Goal: Task Accomplishment & Management: Use online tool/utility

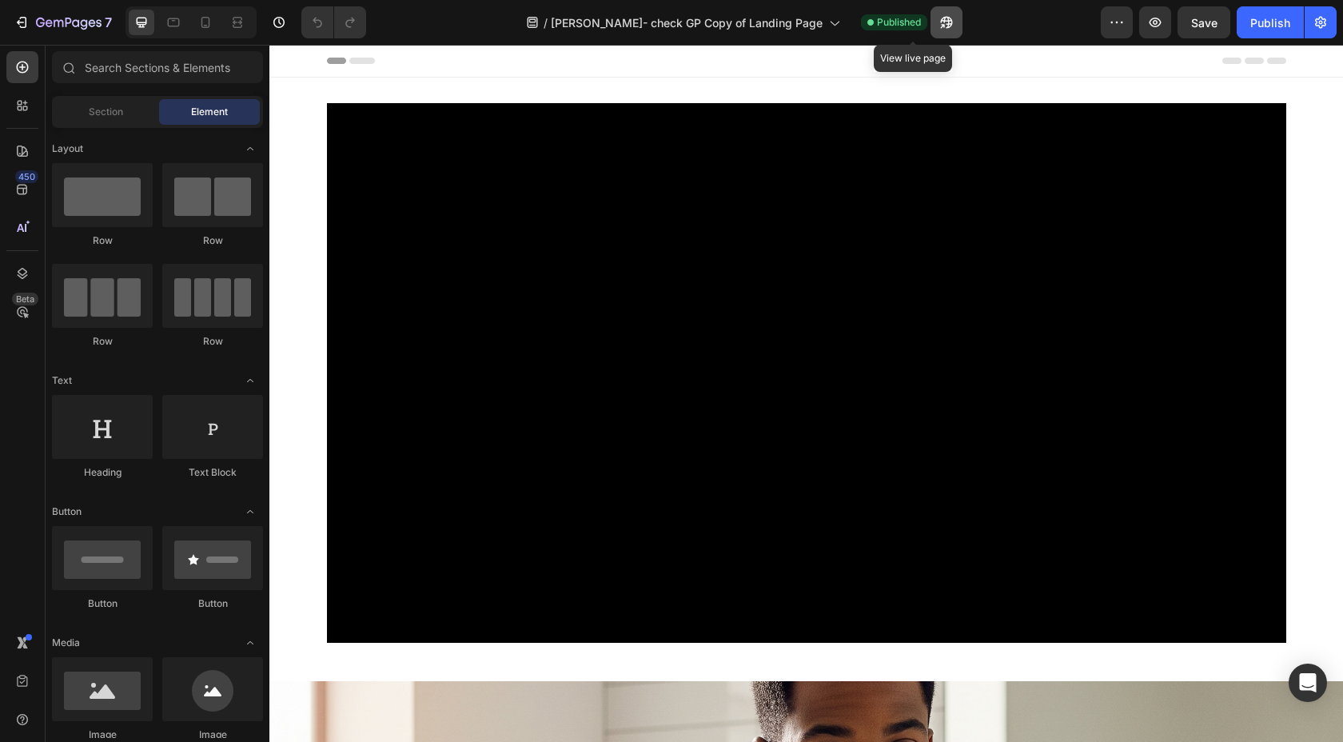
click at [940, 26] on icon "button" at bounding box center [942, 26] width 4 height 4
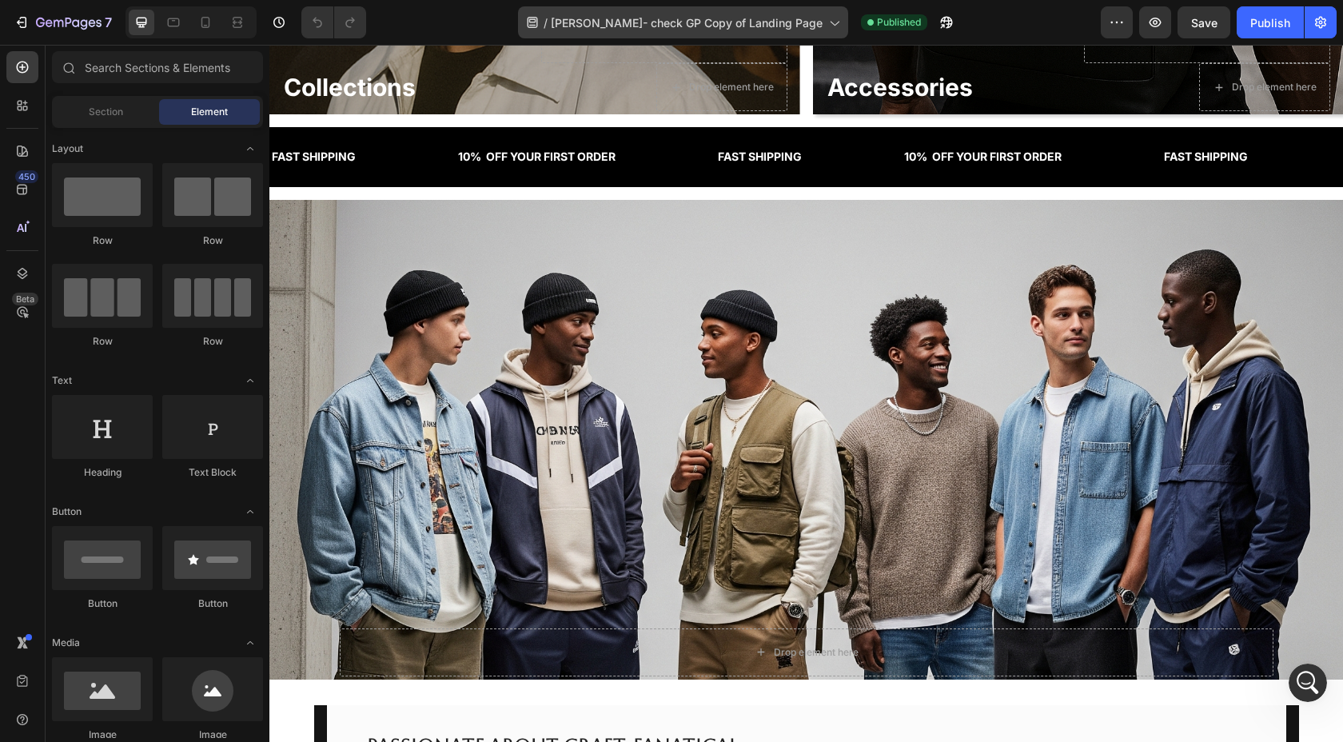
scroll to position [2201, 0]
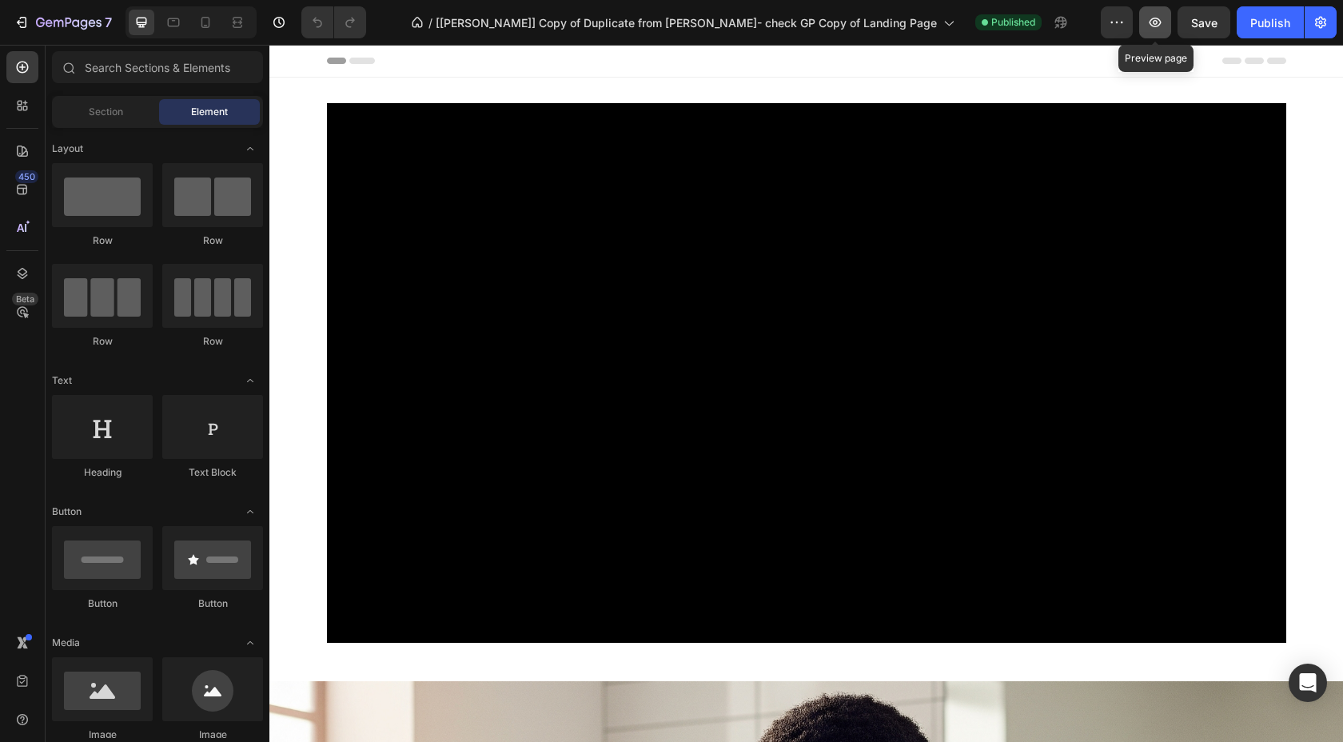
click at [1152, 26] on icon "button" at bounding box center [1155, 23] width 12 height 10
click at [906, 69] on div "Header" at bounding box center [806, 61] width 959 height 32
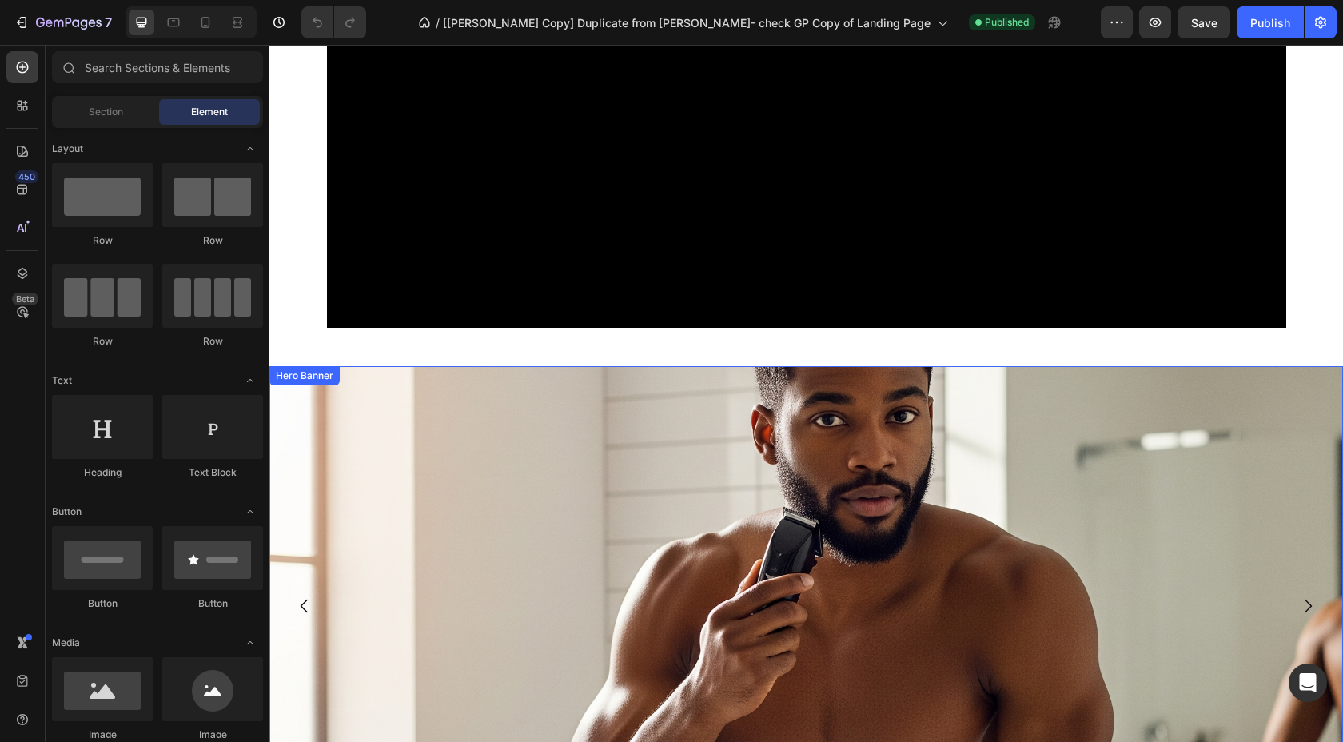
scroll to position [342, 0]
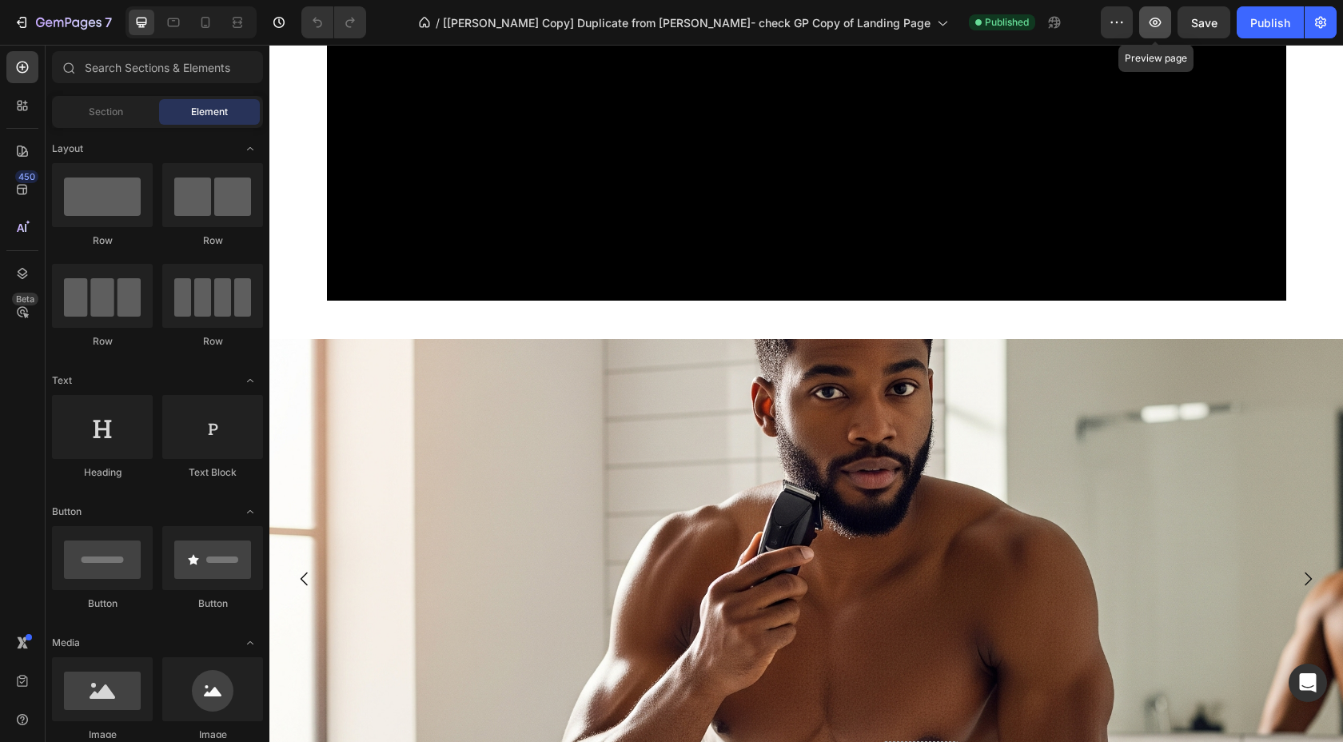
click at [1161, 24] on icon "button" at bounding box center [1155, 22] width 16 height 16
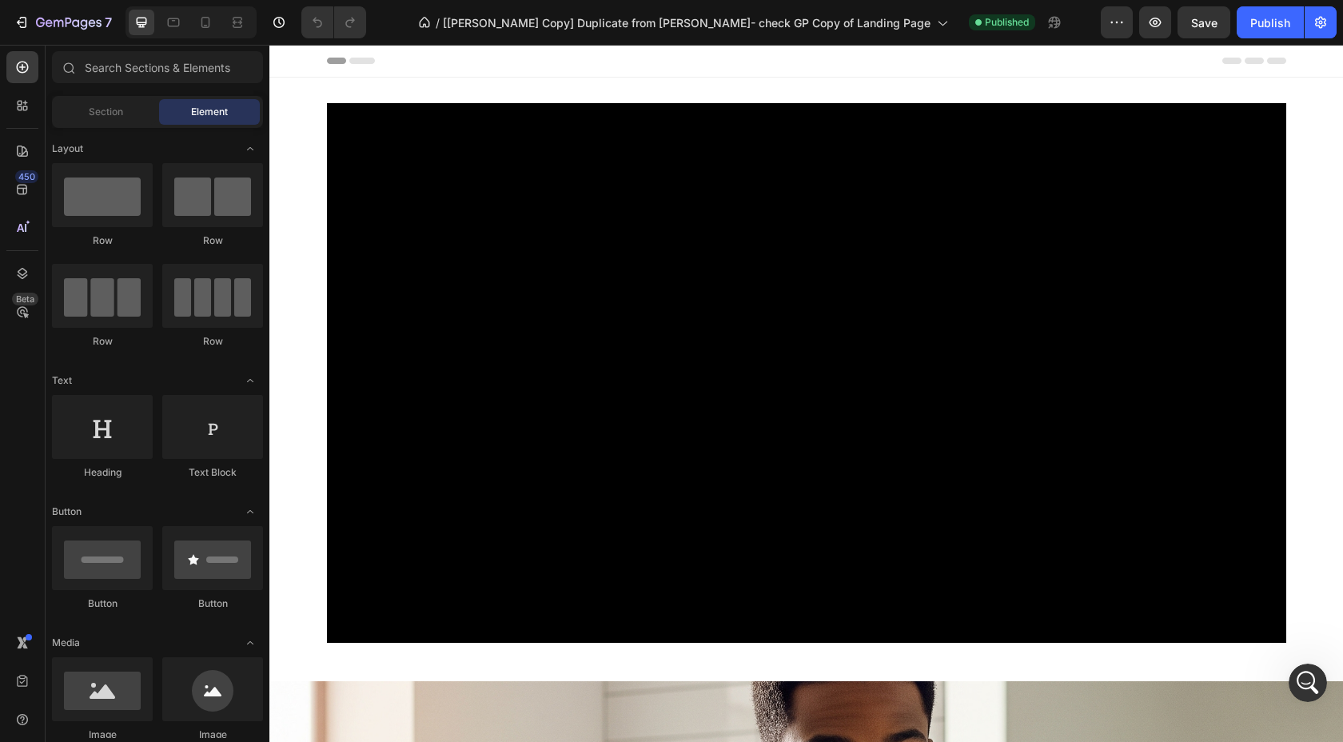
scroll to position [0, 0]
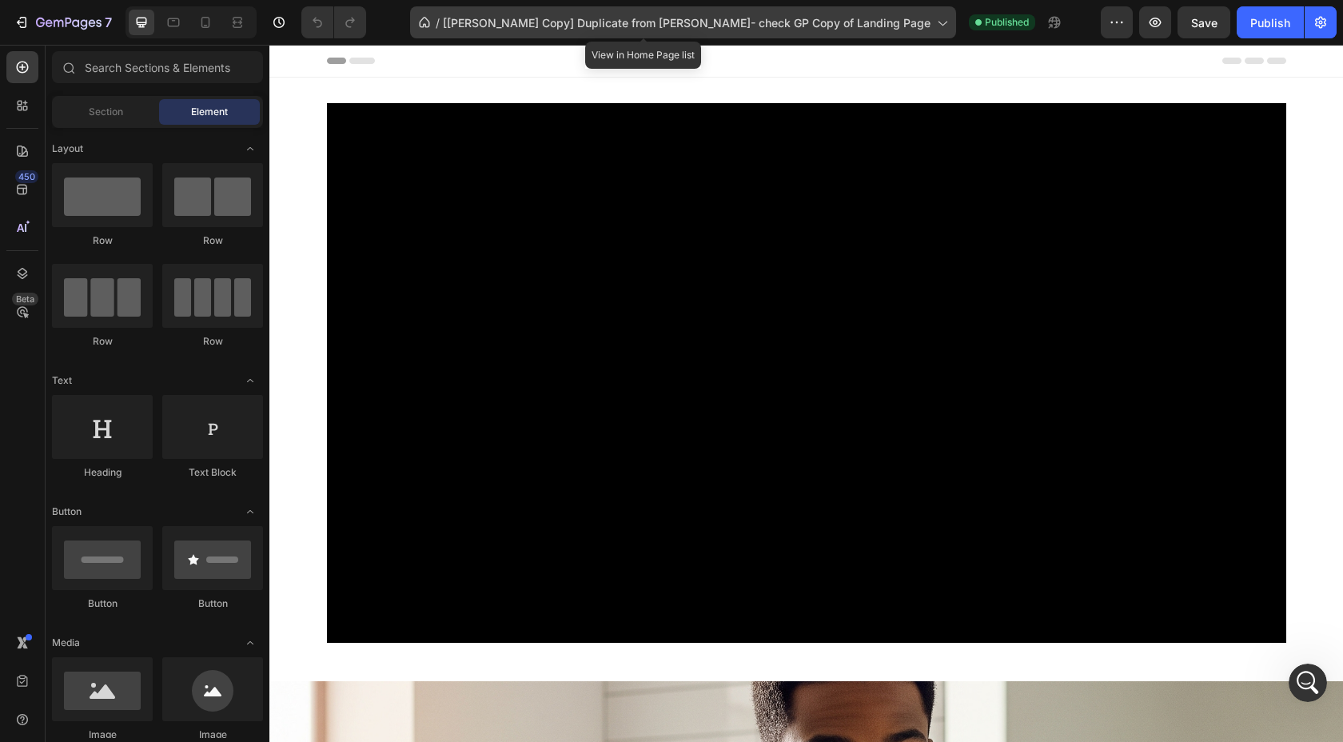
click at [516, 19] on span "[[PERSON_NAME] Copy] Duplicate from [PERSON_NAME]- check GP Copy of Landing Page" at bounding box center [687, 22] width 488 height 17
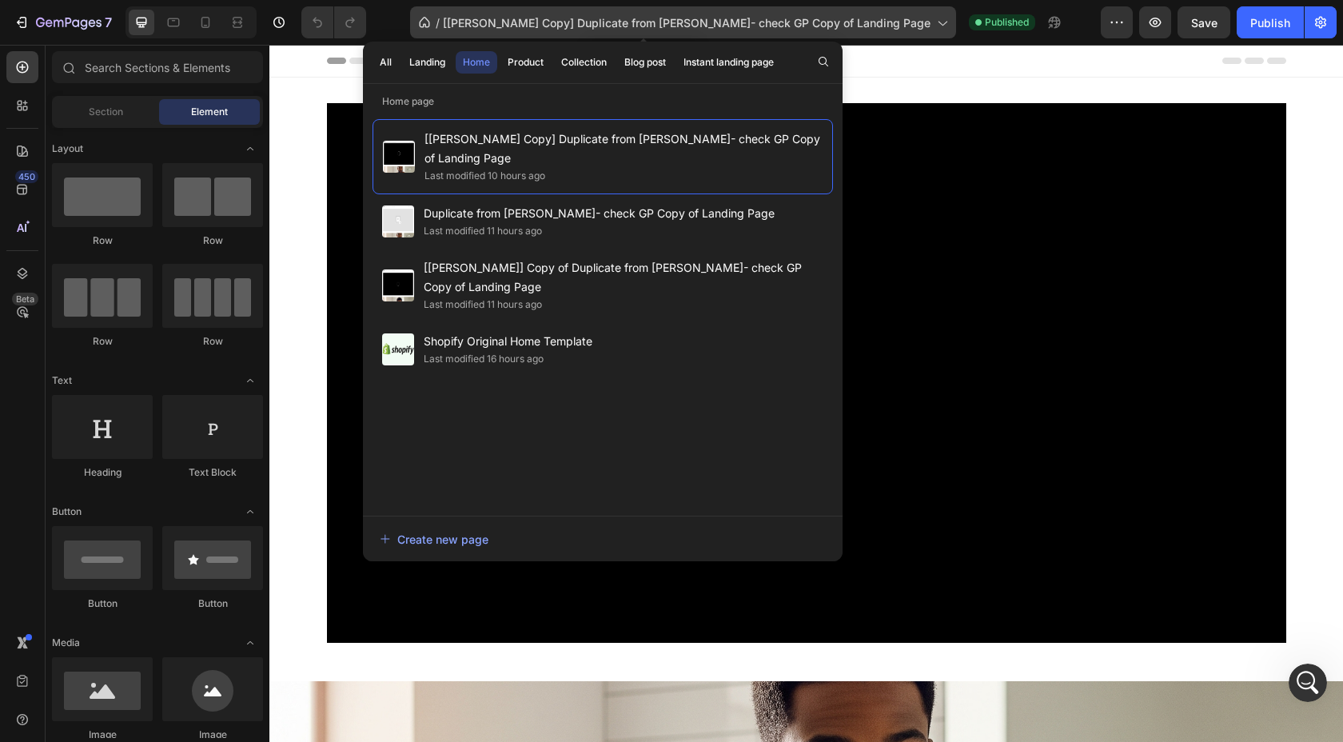
click at [517, 19] on span "[Ken GemPages Copy] Duplicate from Tina- check GP Copy of Landing Page" at bounding box center [687, 22] width 488 height 17
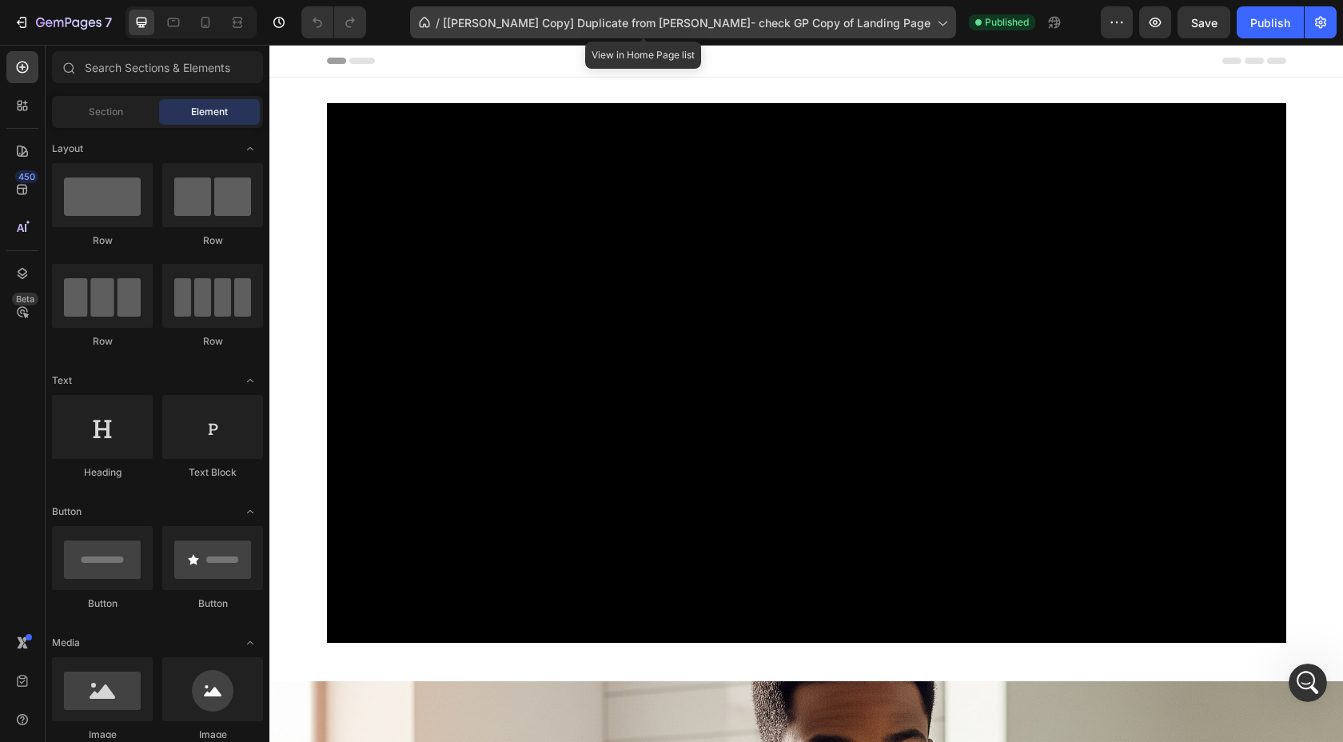
click at [517, 19] on span "[Ken GemPages Copy] Duplicate from Tina- check GP Copy of Landing Page" at bounding box center [687, 22] width 488 height 17
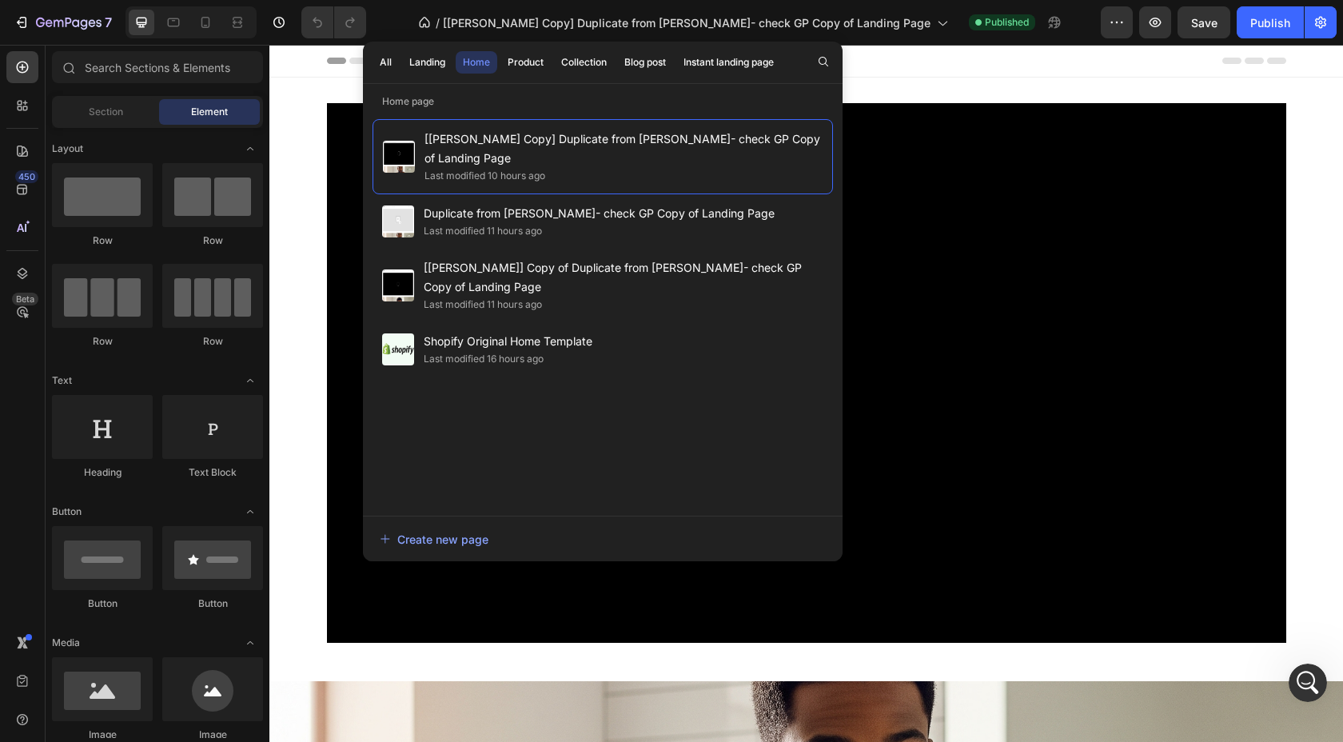
drag, startPoint x: 923, startPoint y: 65, endPoint x: 922, endPoint y: 53, distance: 12.0
click at [923, 65] on div "Header" at bounding box center [806, 61] width 959 height 32
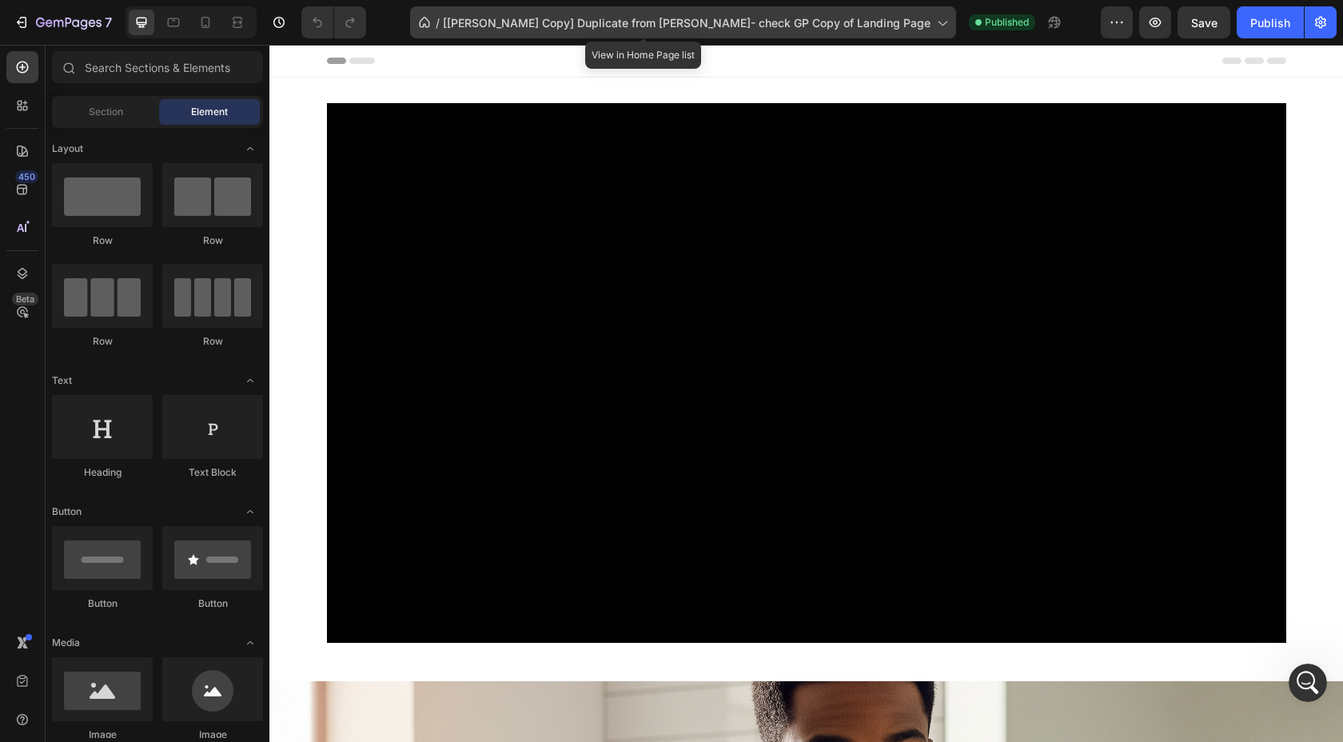
drag, startPoint x: 914, startPoint y: 6, endPoint x: 740, endPoint y: 15, distance: 173.7
click at [740, 15] on div "/ [Ken GemPages Copy] Duplicate from Tina- check GP Copy of Landing Page" at bounding box center [683, 22] width 546 height 38
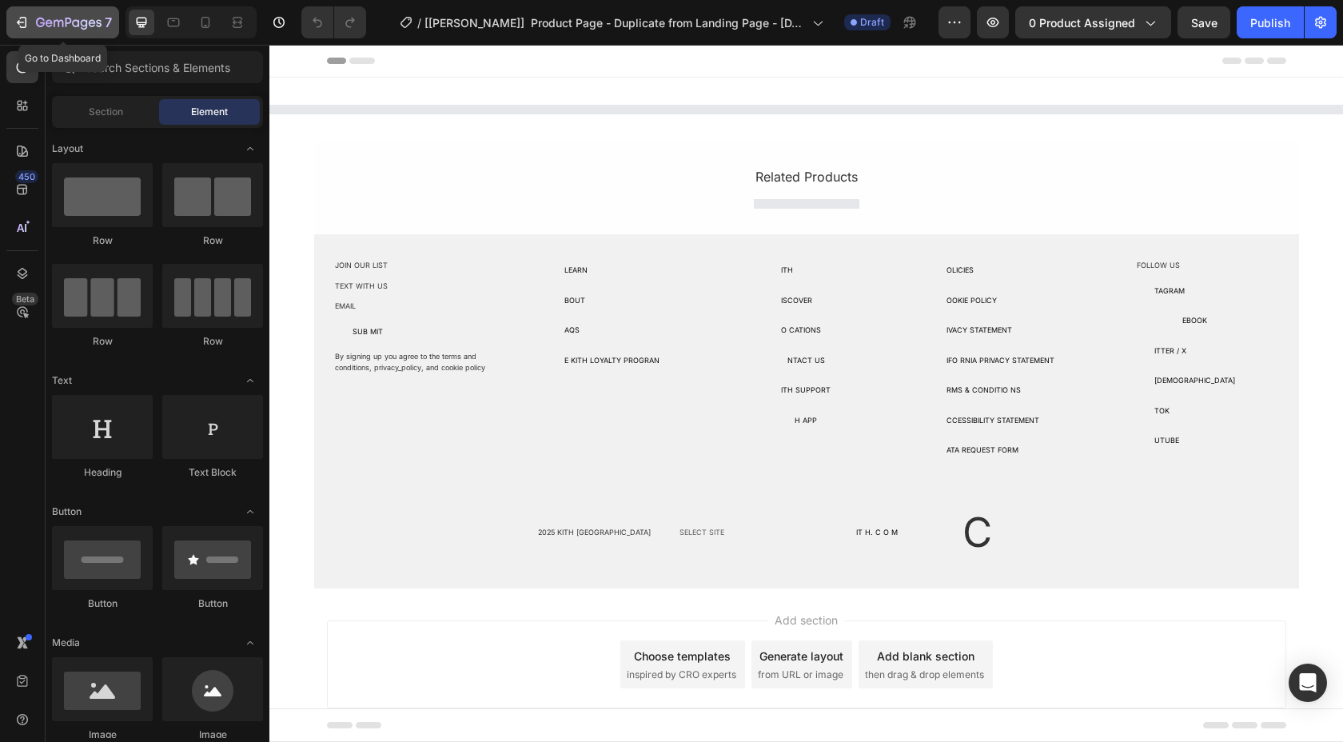
click at [86, 22] on icon "button" at bounding box center [84, 24] width 7 height 10
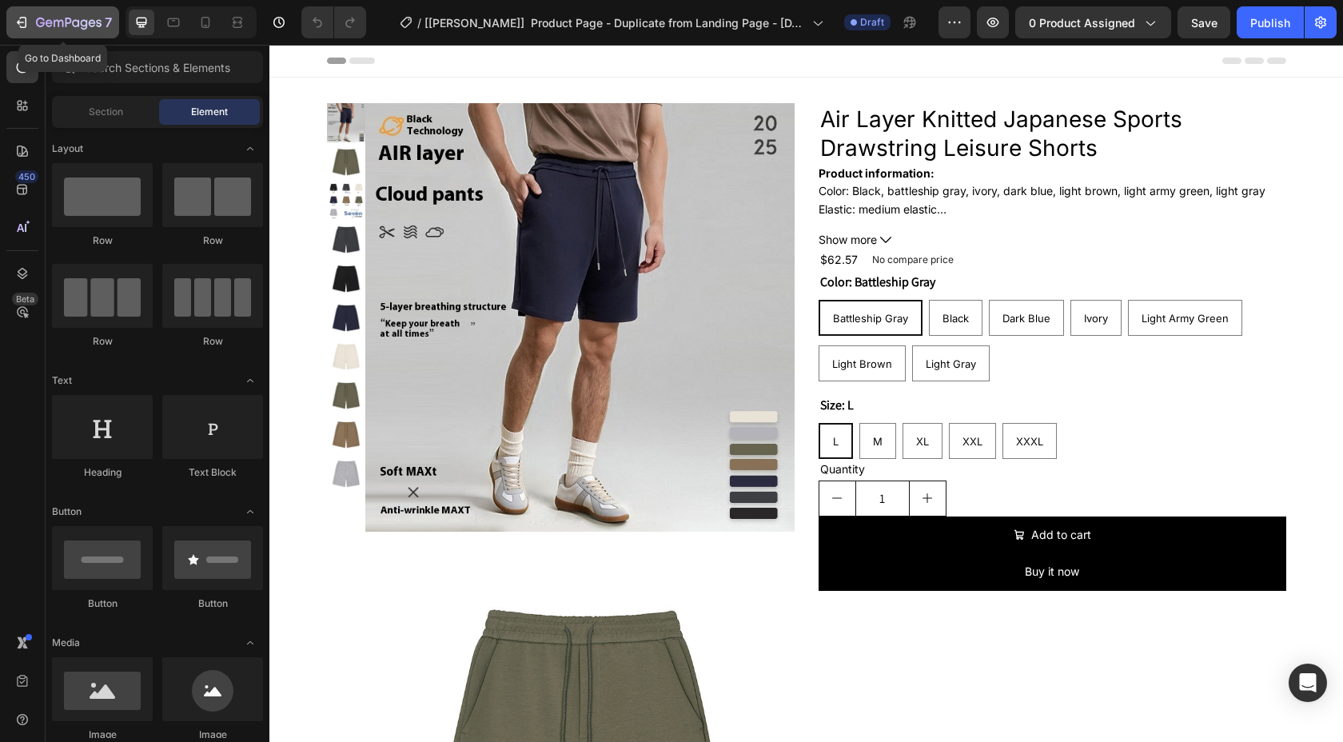
click at [83, 20] on icon "button" at bounding box center [84, 24] width 7 height 10
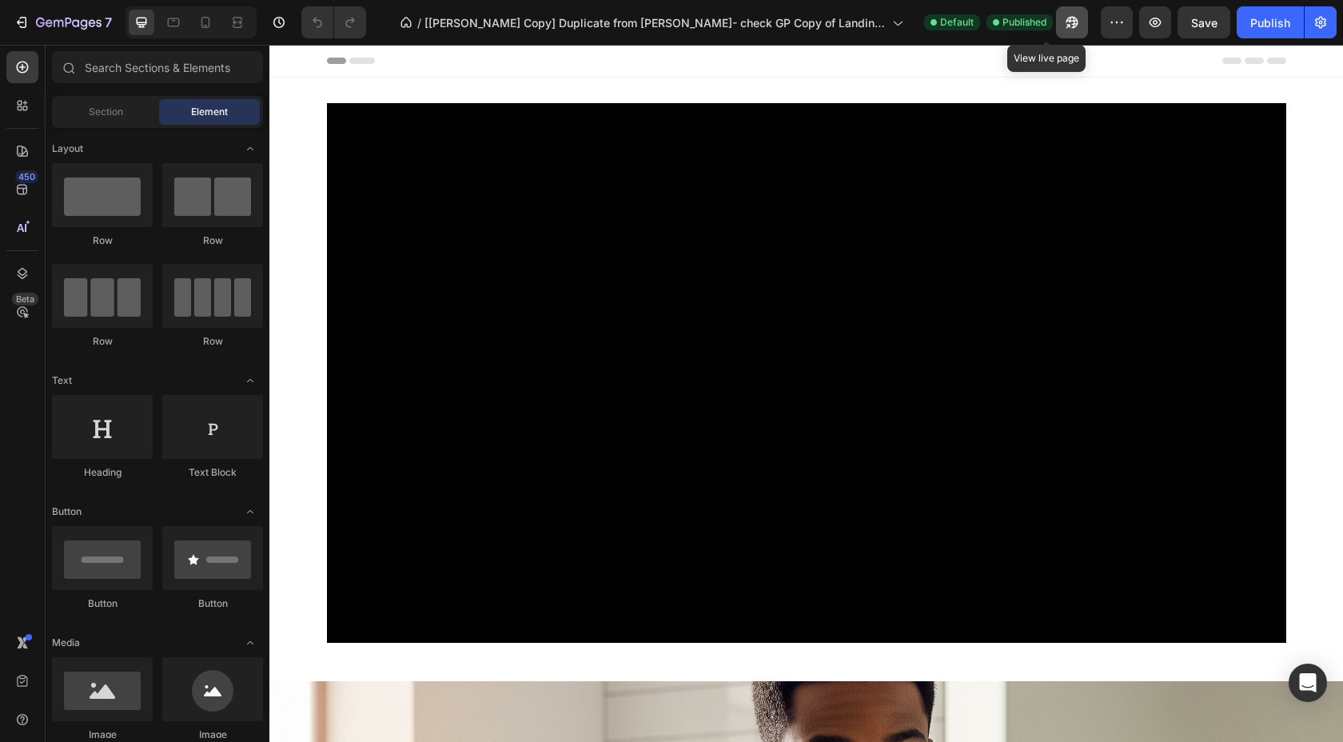
click at [1066, 26] on icon "button" at bounding box center [1068, 26] width 4 height 4
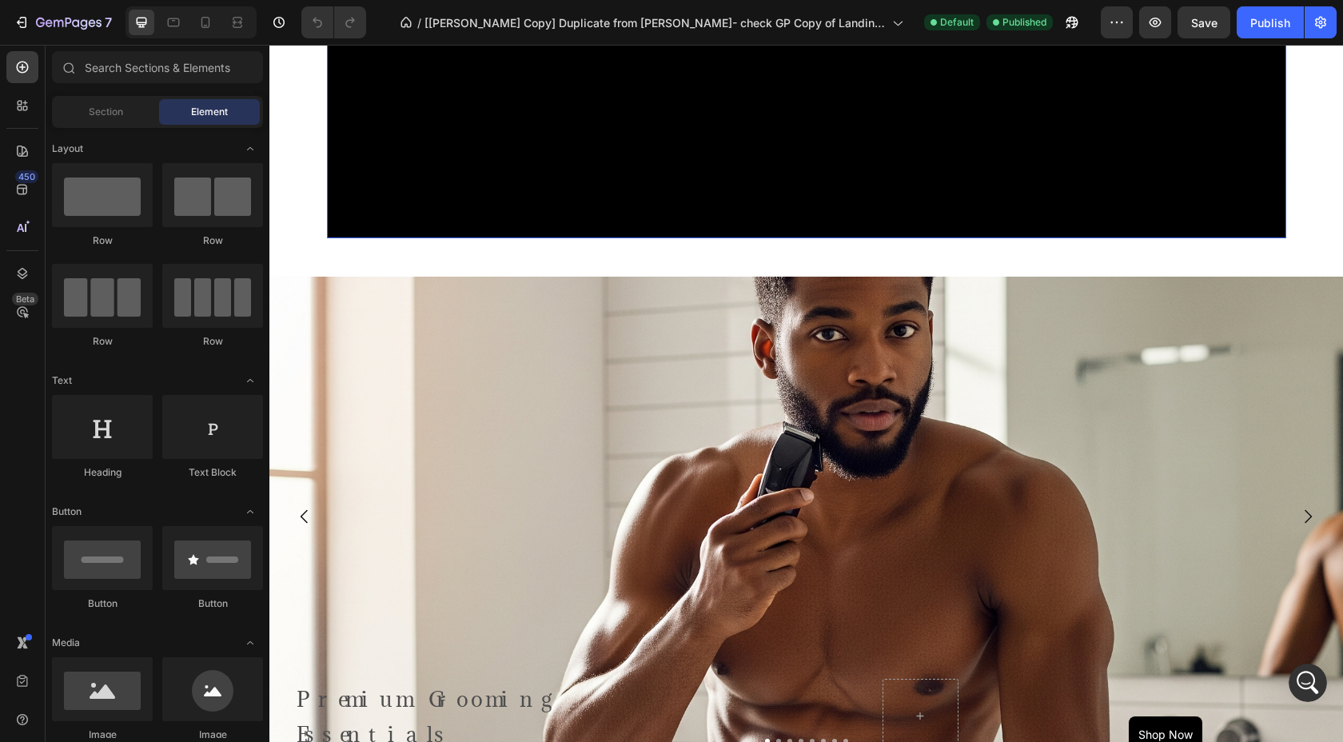
scroll to position [443, 0]
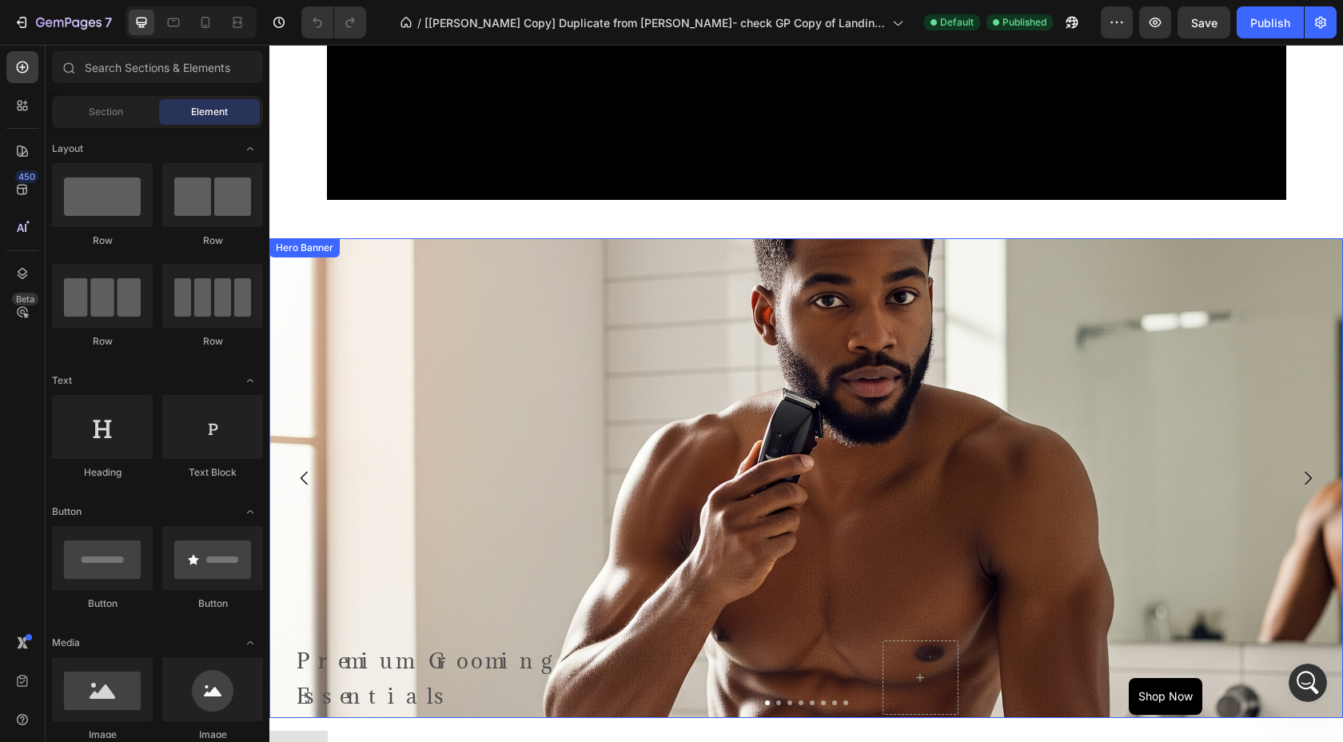
click at [772, 297] on div "Background Image" at bounding box center [805, 579] width 1073 height 719
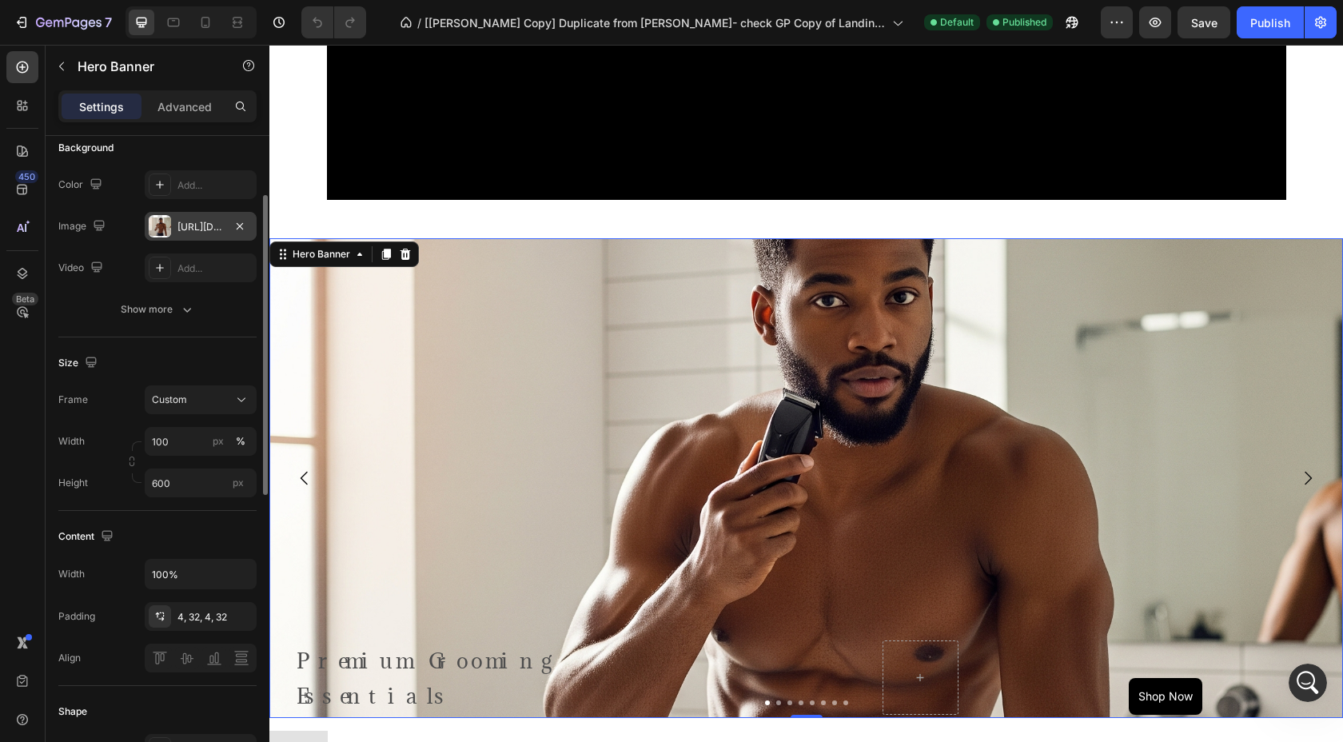
scroll to position [183, 0]
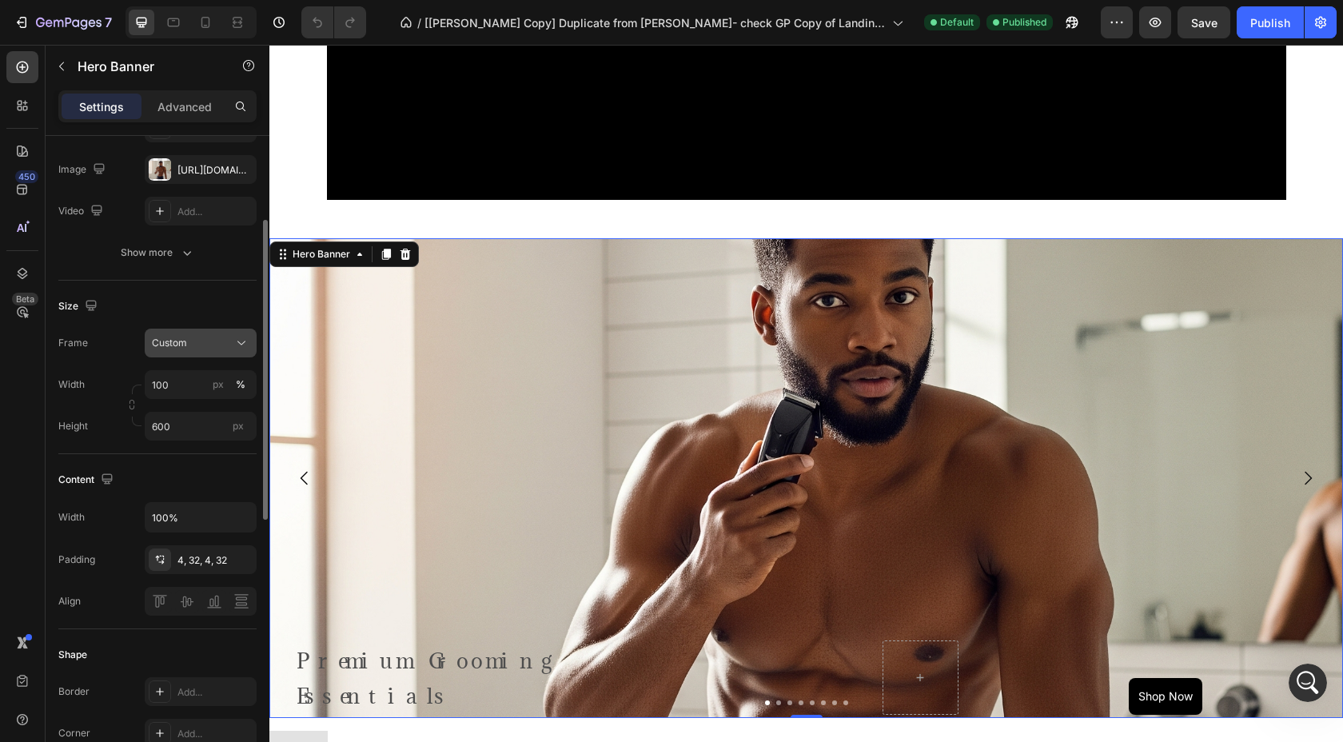
click at [187, 347] on div "Custom" at bounding box center [191, 343] width 78 height 14
click at [201, 310] on div "Size" at bounding box center [157, 306] width 198 height 26
click at [191, 343] on div "Custom" at bounding box center [191, 343] width 78 height 14
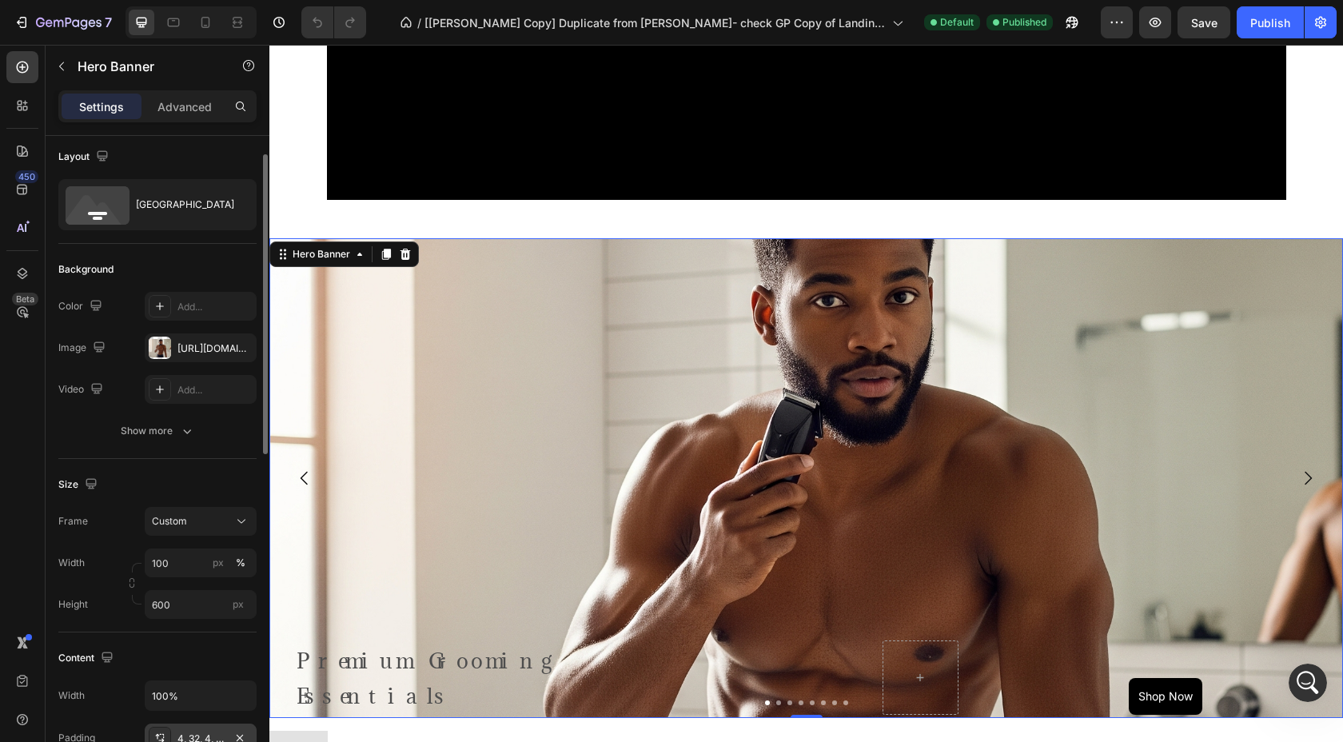
scroll to position [0, 0]
click at [204, 358] on div "https://cdn.shopify.com/s/files/1/0628/9709/4790/files/gempages_579660349075096…" at bounding box center [200, 353] width 46 height 14
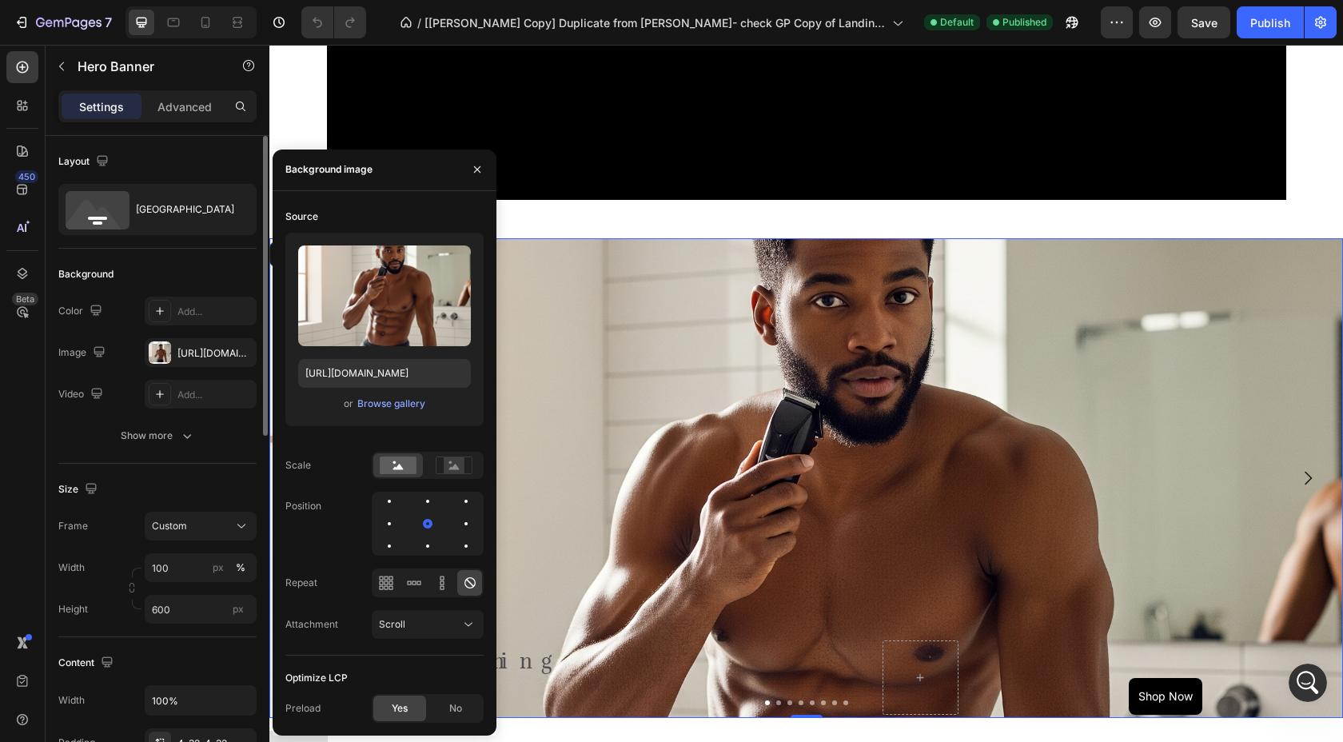
click at [161, 265] on div "Background" at bounding box center [157, 274] width 198 height 26
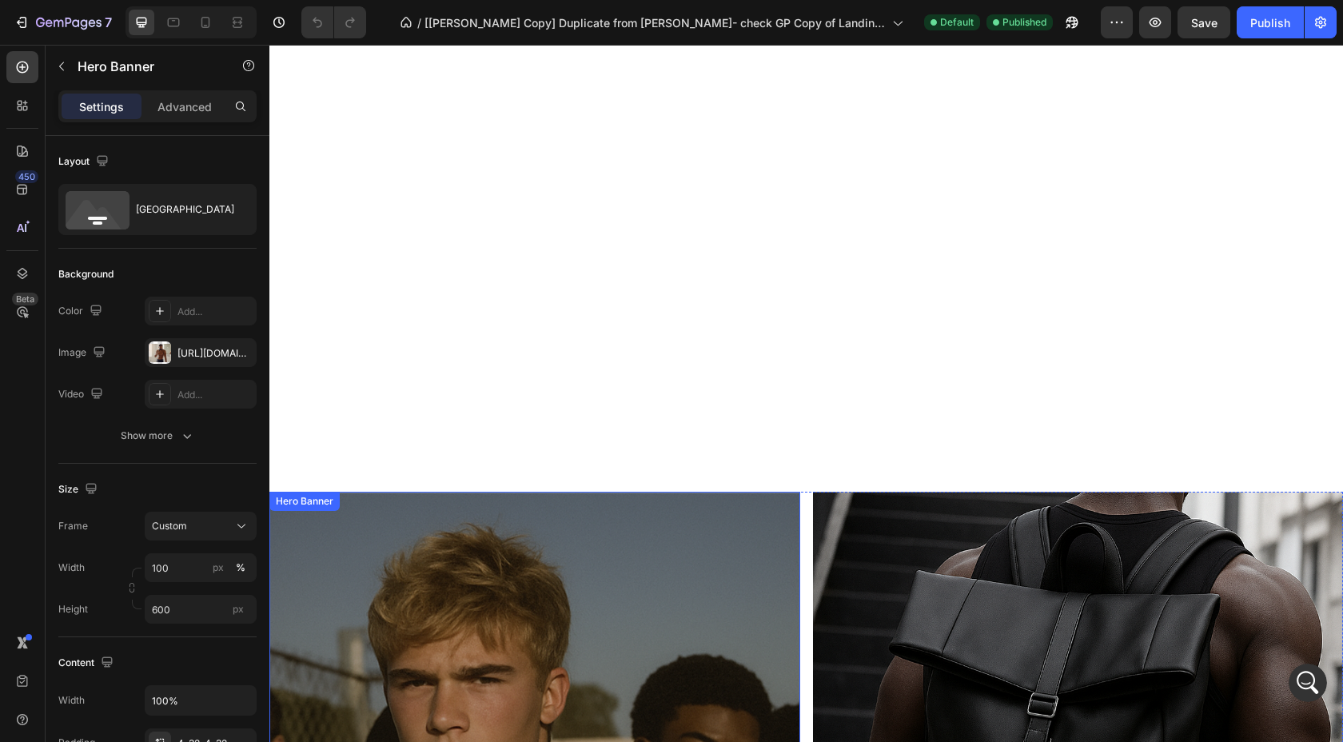
scroll to position [1704, 0]
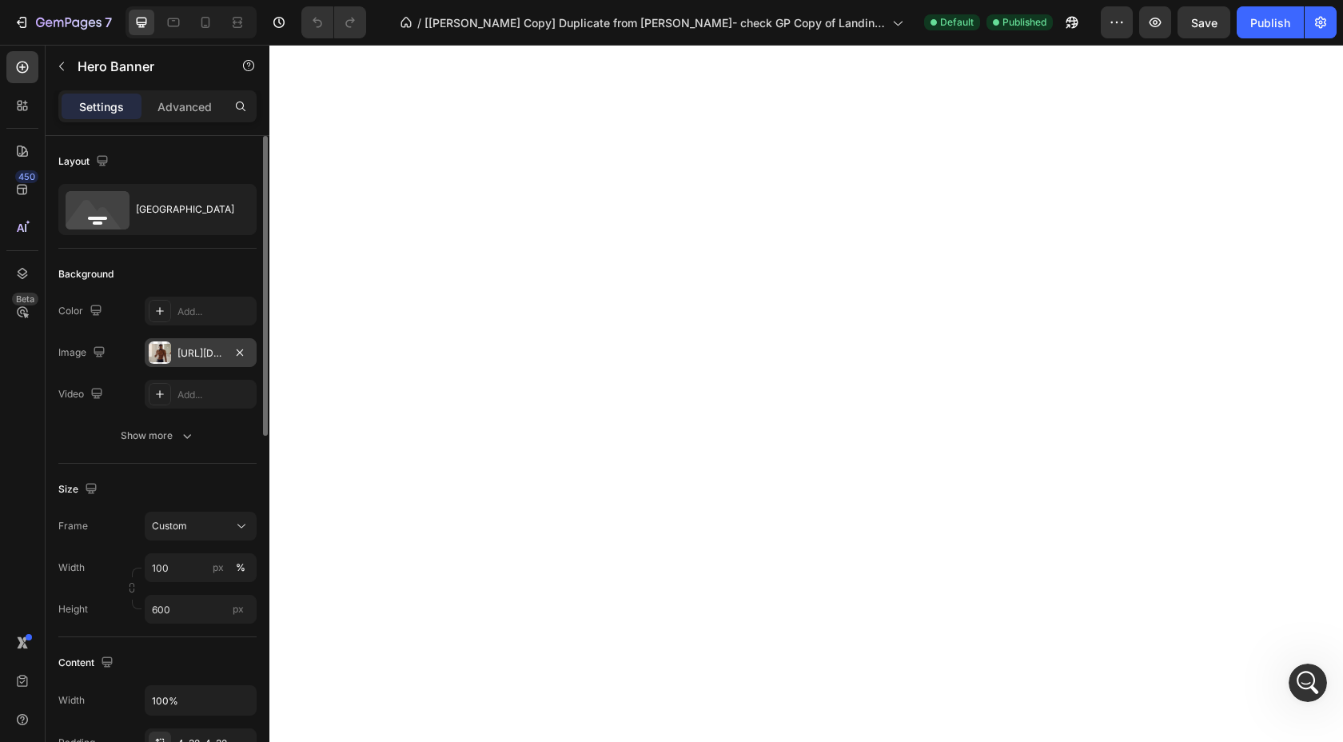
click at [165, 356] on div at bounding box center [160, 352] width 22 height 22
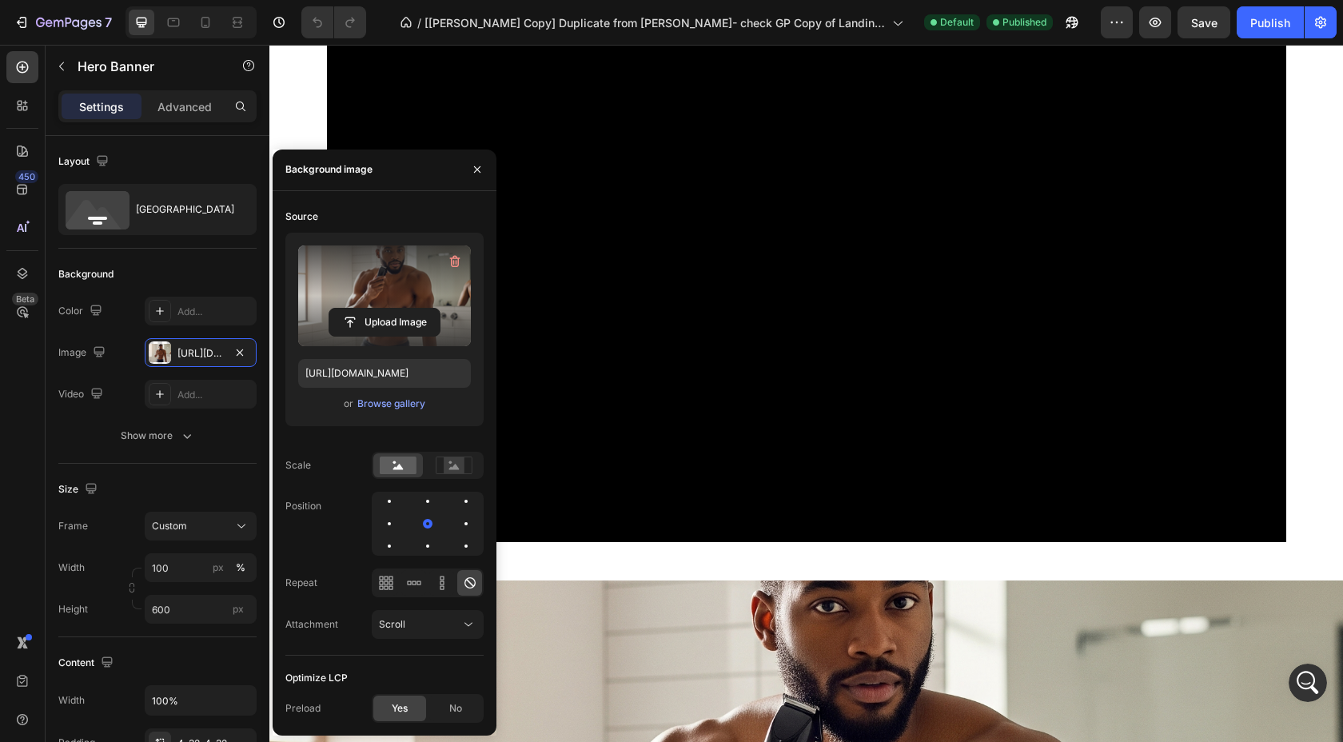
click at [427, 277] on label at bounding box center [384, 295] width 173 height 101
click at [427, 309] on input "file" at bounding box center [384, 322] width 110 height 27
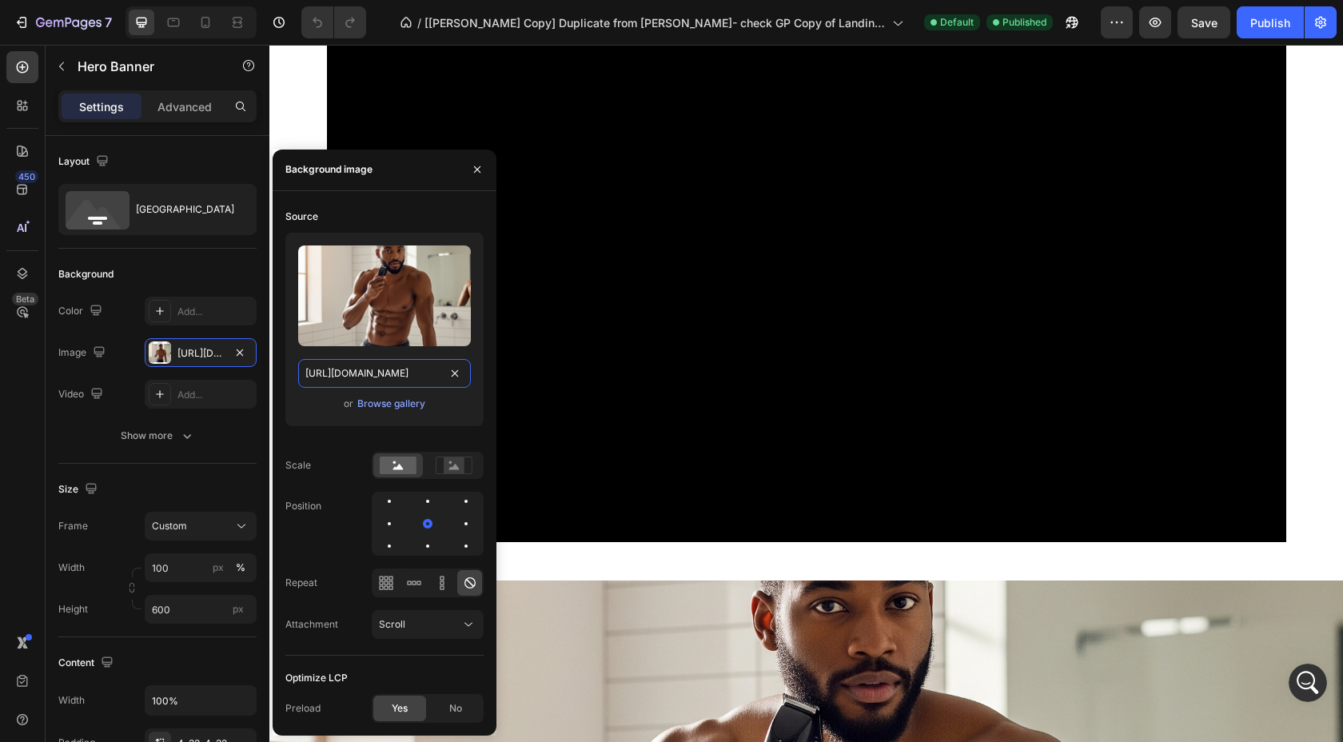
click at [367, 369] on input "https://cdn.shopify.com/s/files/1/0628/9709/4790/files/gempages_579660349075096…" at bounding box center [384, 373] width 173 height 29
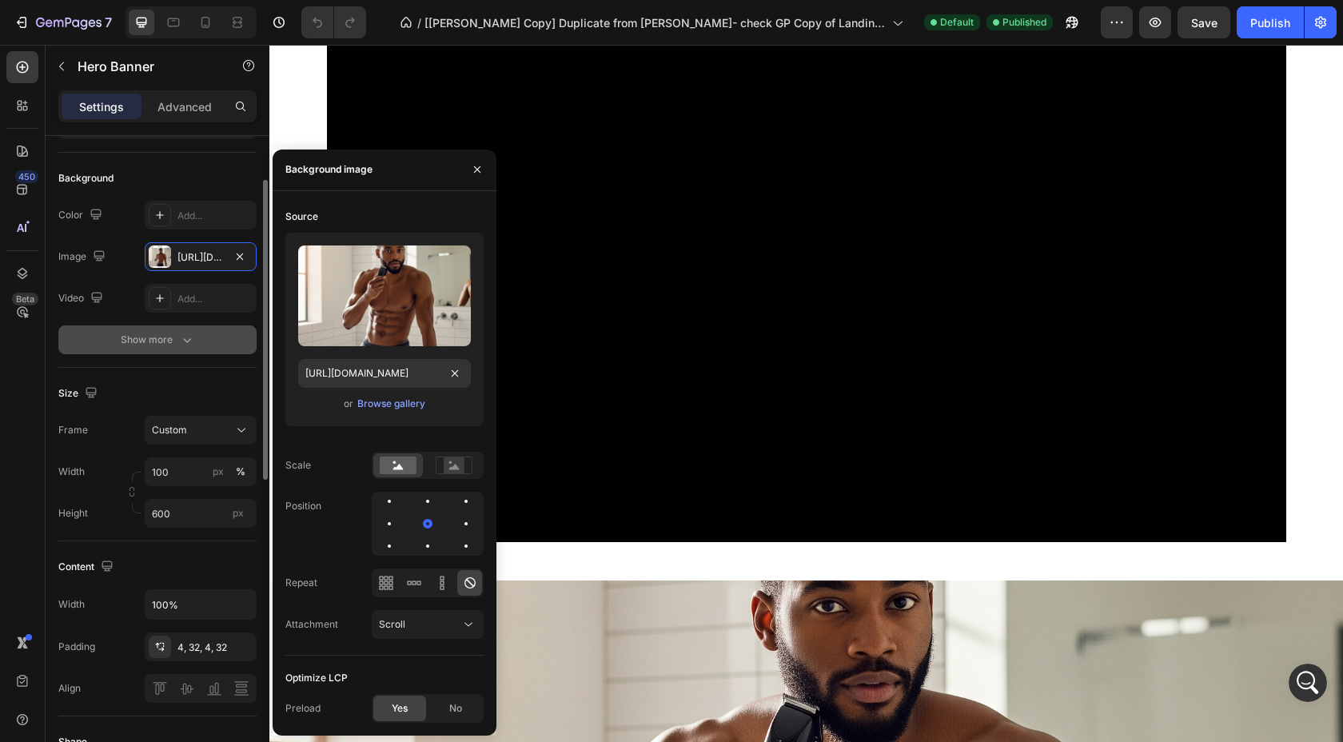
click at [193, 340] on icon "button" at bounding box center [187, 340] width 16 height 16
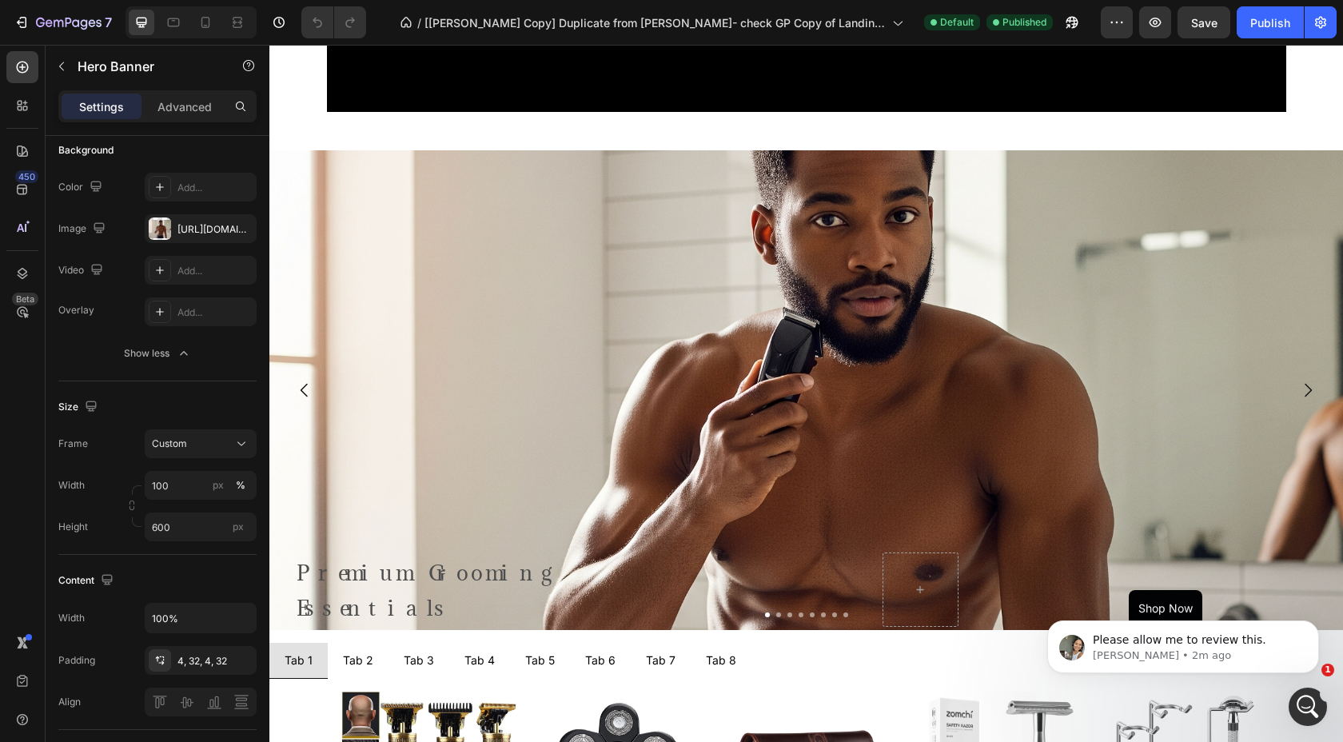
scroll to position [520, 0]
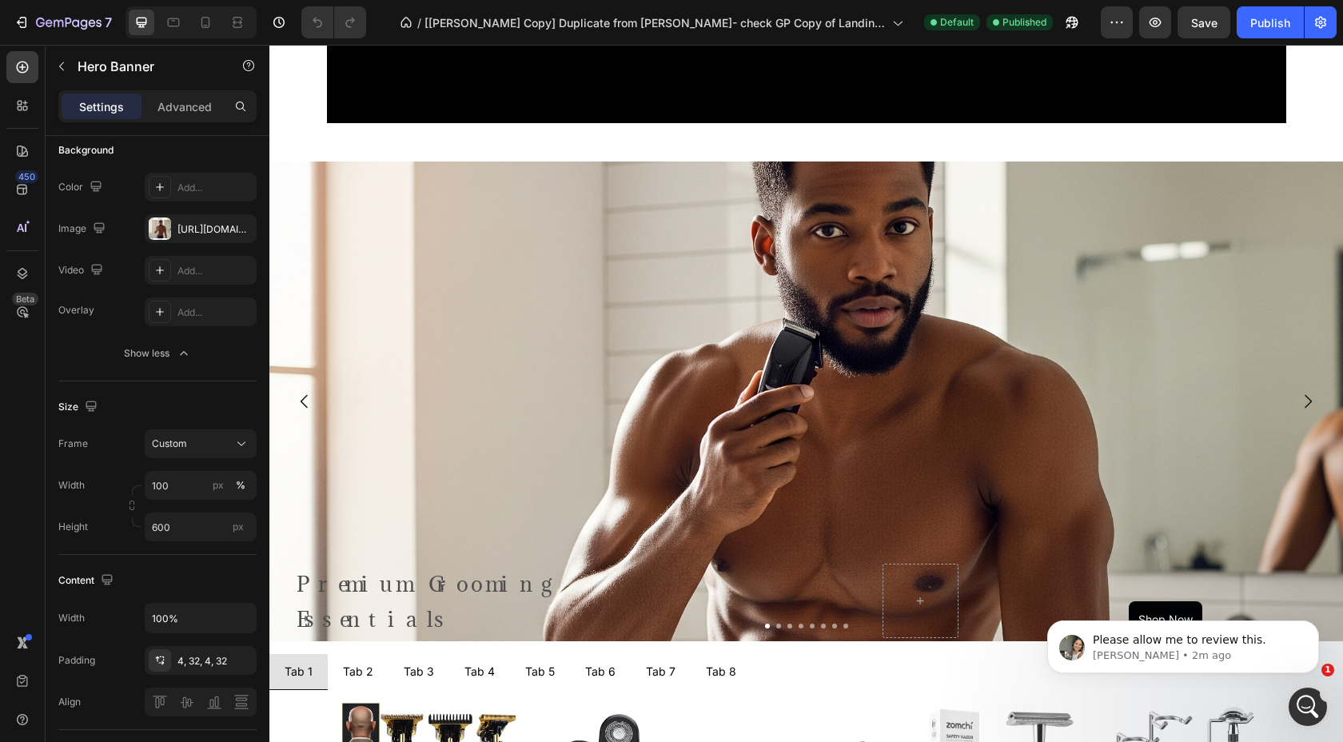
click at [424, 266] on div "Background Image" at bounding box center [805, 508] width 1073 height 719
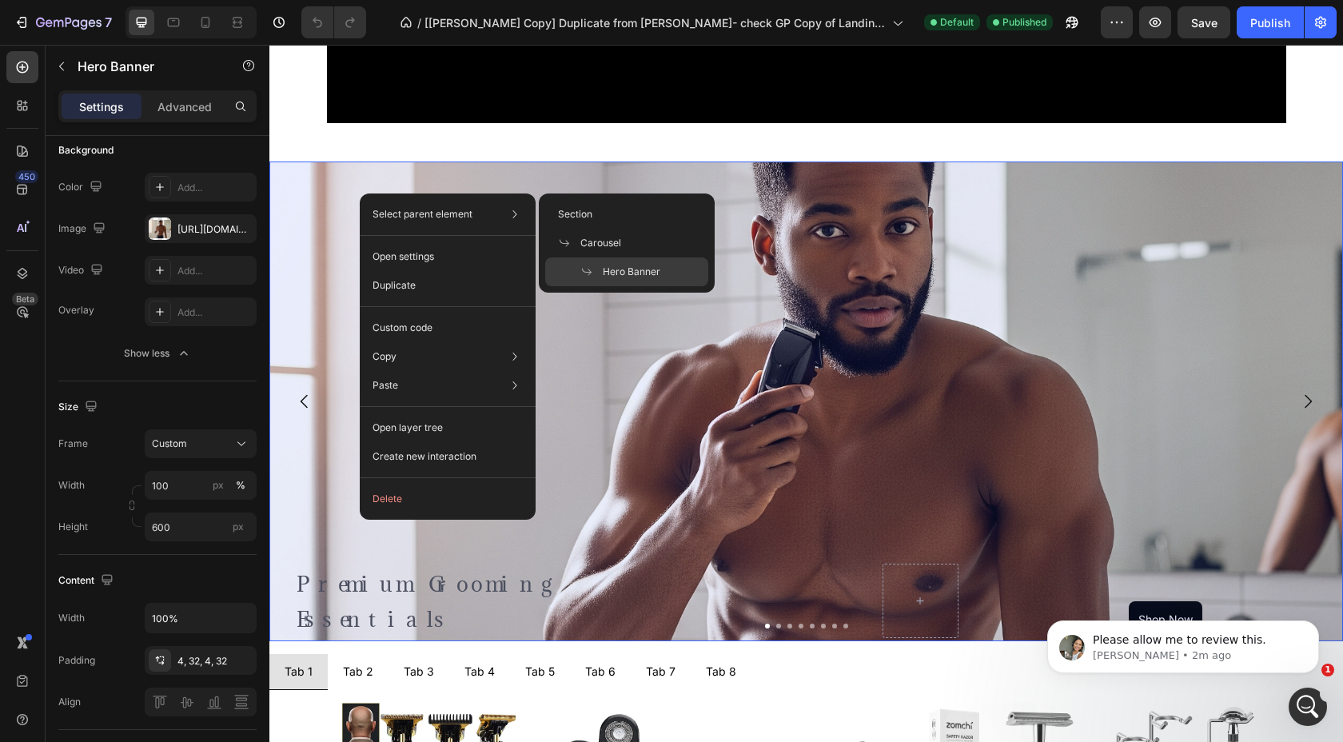
click at [595, 265] on p "Hero Banner" at bounding box center [620, 272] width 80 height 14
